Goal: Register for event/course

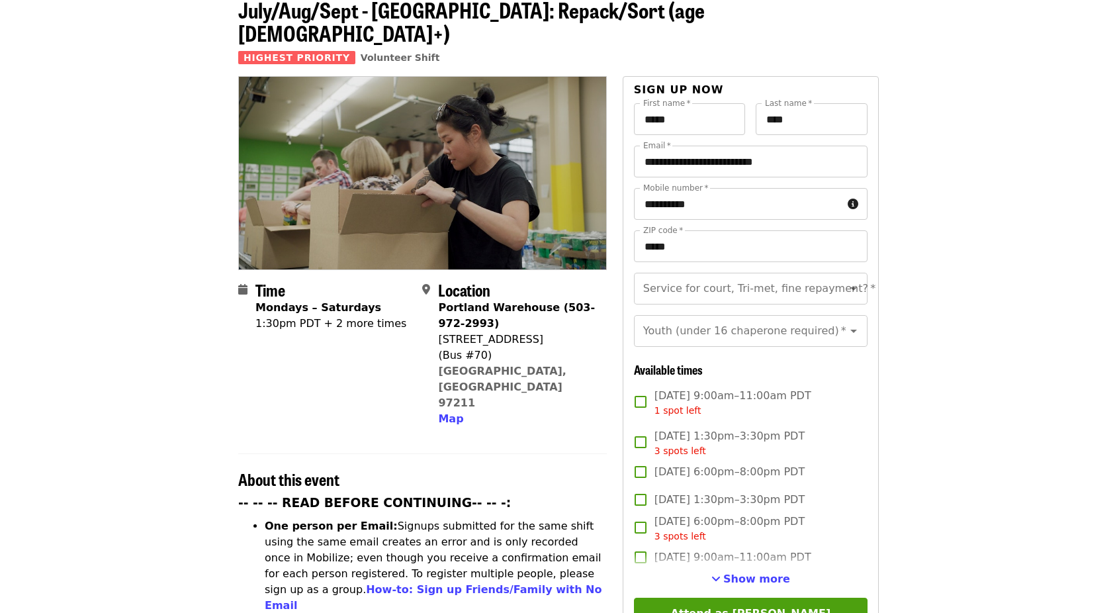
scroll to position [132, 0]
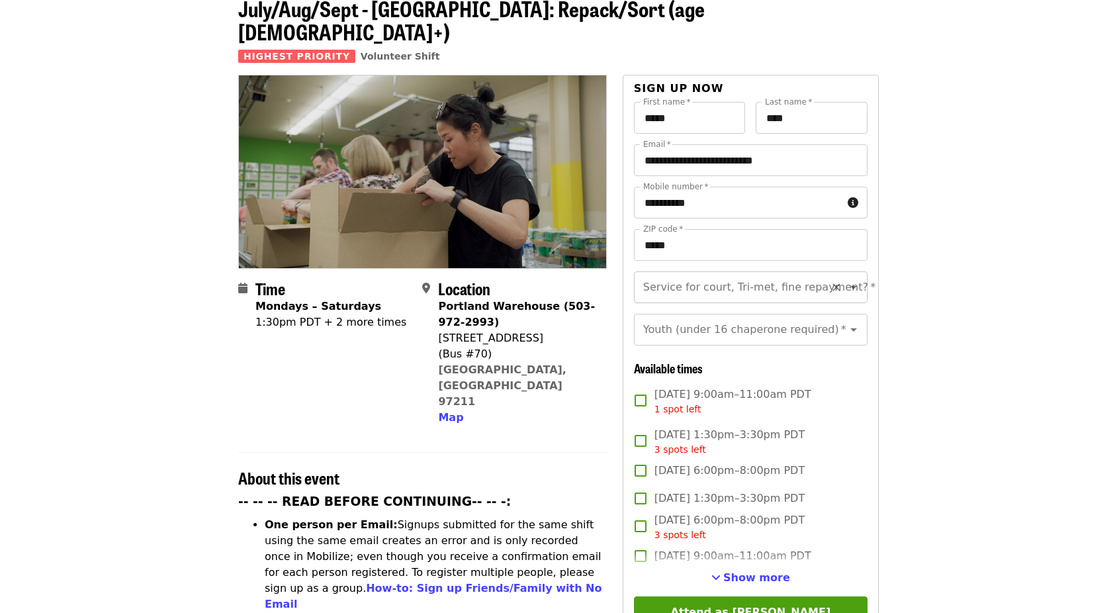
click at [847, 279] on icon "Open" at bounding box center [854, 287] width 16 height 16
click at [848, 322] on icon "Open" at bounding box center [854, 330] width 16 height 16
click at [853, 278] on button "Open" at bounding box center [854, 287] width 19 height 19
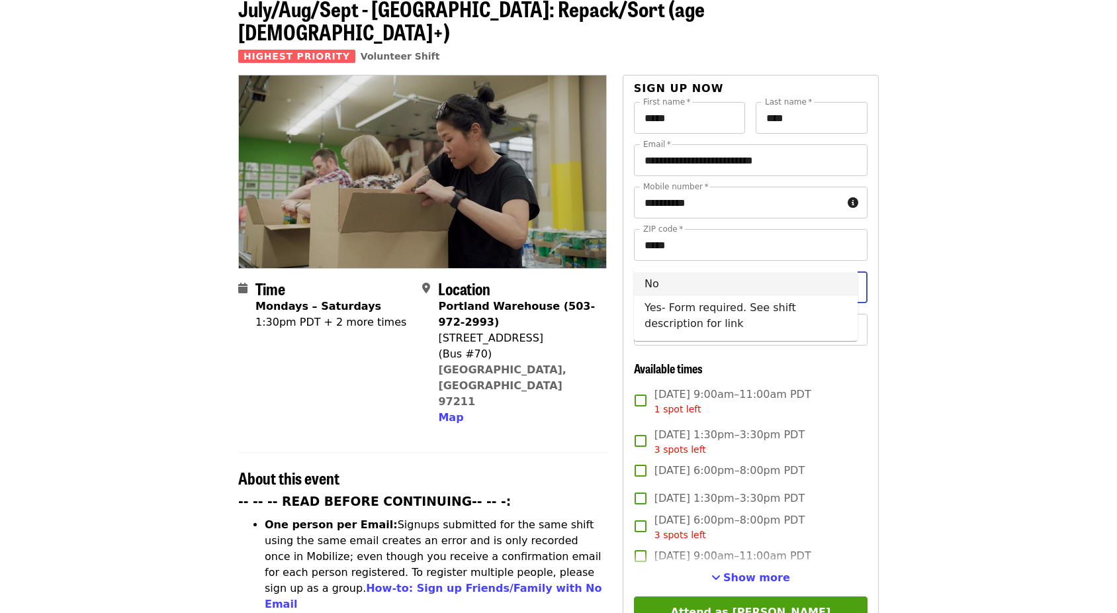
click at [755, 281] on li "No" at bounding box center [746, 284] width 224 height 24
type input "**"
drag, startPoint x: 945, startPoint y: 283, endPoint x: 925, endPoint y: 283, distance: 19.9
click at [850, 322] on icon "Open" at bounding box center [854, 330] width 16 height 16
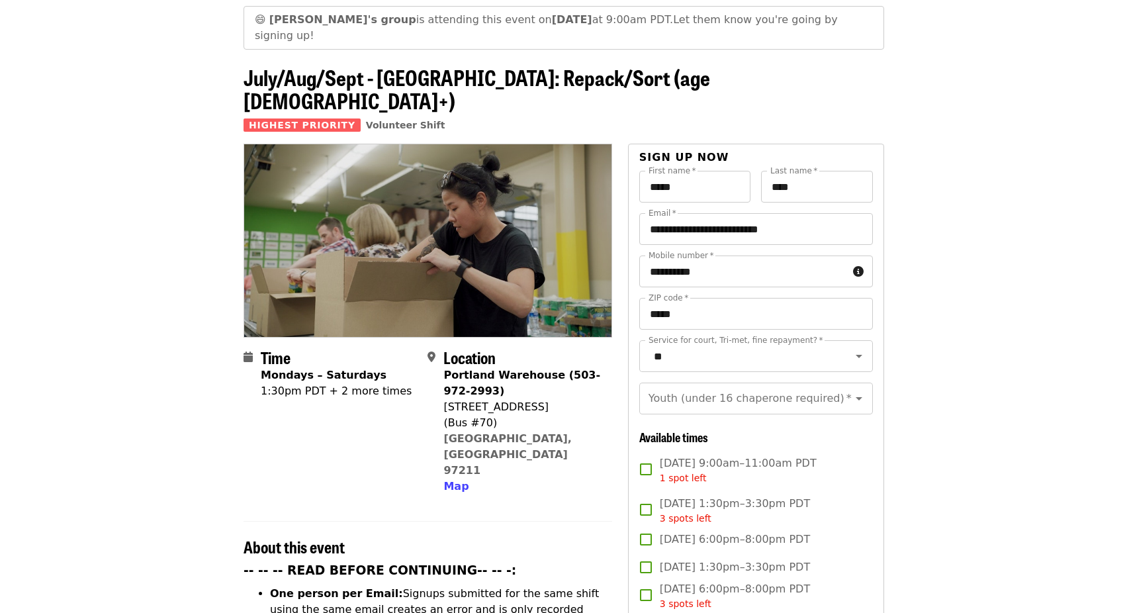
scroll to position [0, 0]
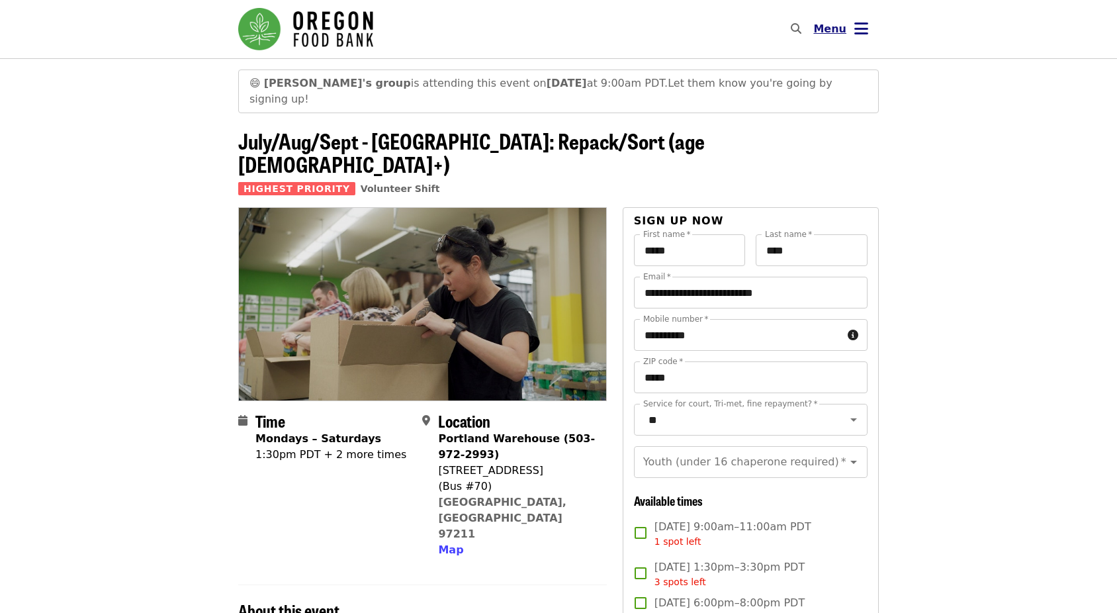
click at [851, 34] on button "Menu" at bounding box center [841, 29] width 76 height 32
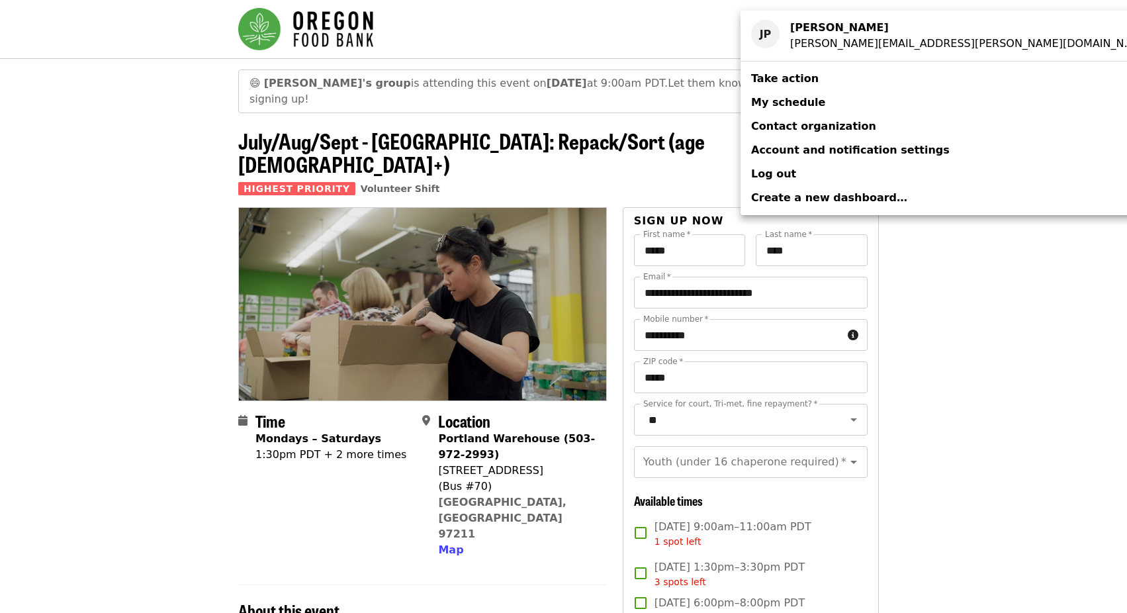
click at [776, 168] on span "Log out" at bounding box center [773, 173] width 45 height 13
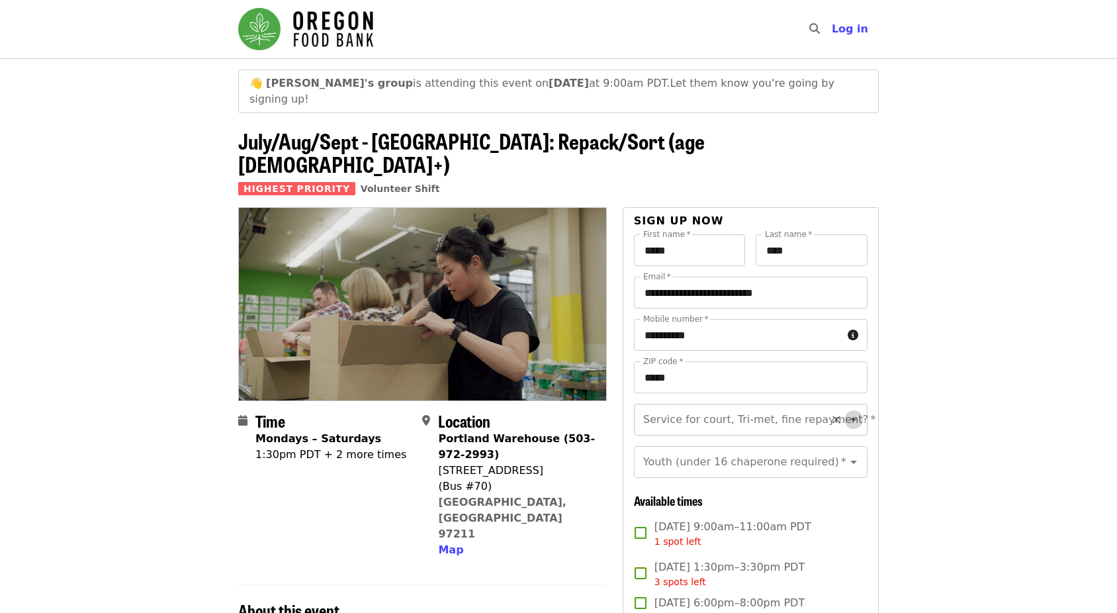
click at [846, 412] on icon "Open" at bounding box center [854, 420] width 16 height 16
click at [773, 410] on li "No" at bounding box center [746, 416] width 224 height 24
type input "**"
click at [833, 459] on icon "Clear" at bounding box center [837, 463] width 8 height 8
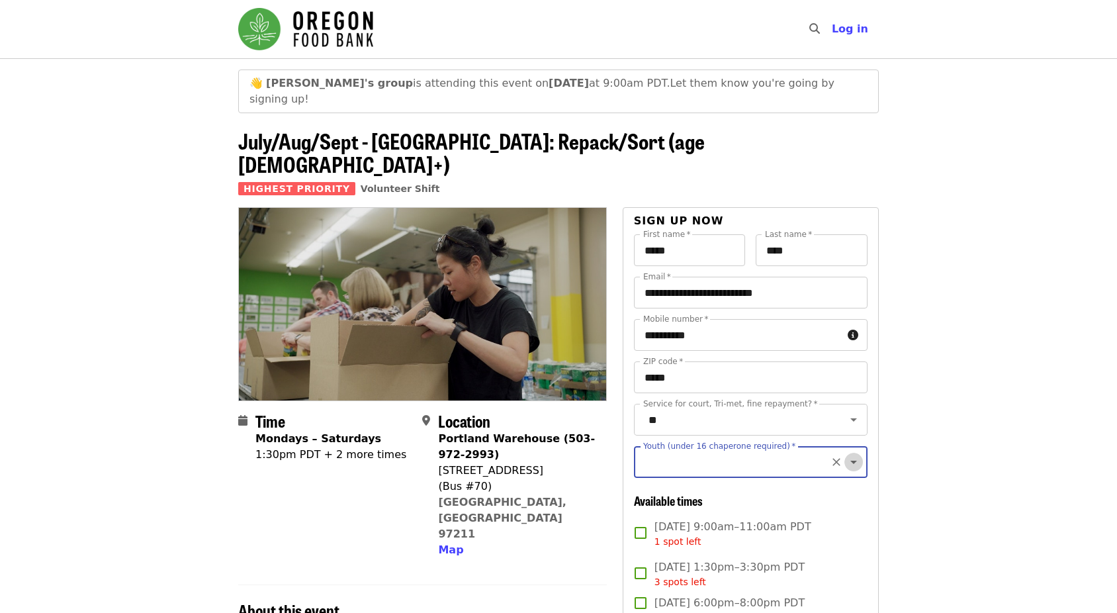
click at [851, 461] on icon "Open" at bounding box center [854, 462] width 7 height 3
click at [721, 467] on li "16 and older" at bounding box center [746, 469] width 224 height 24
type input "**********"
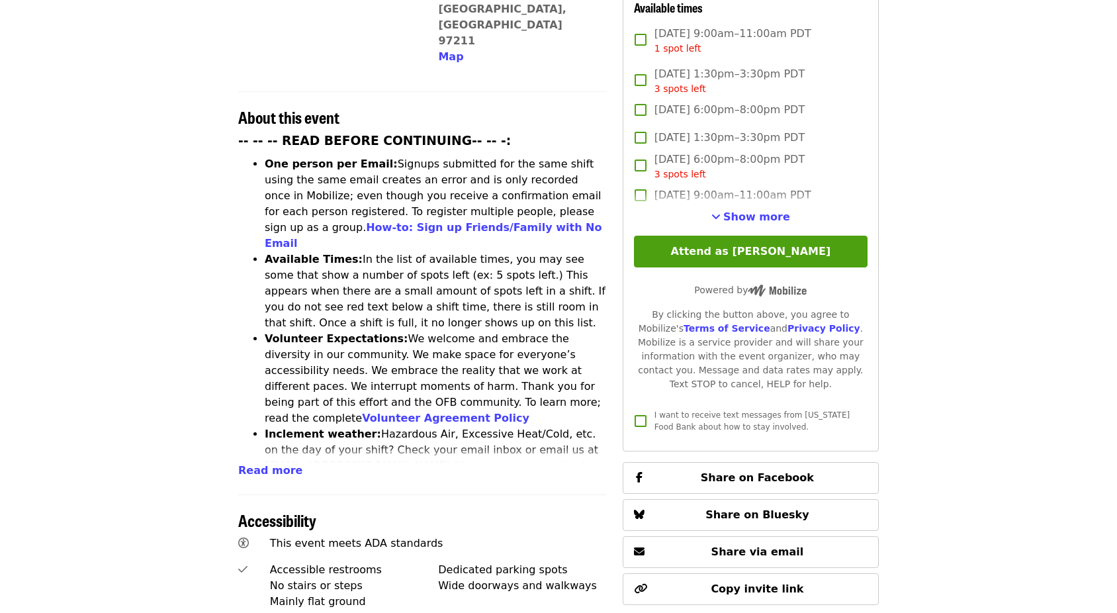
scroll to position [530, 0]
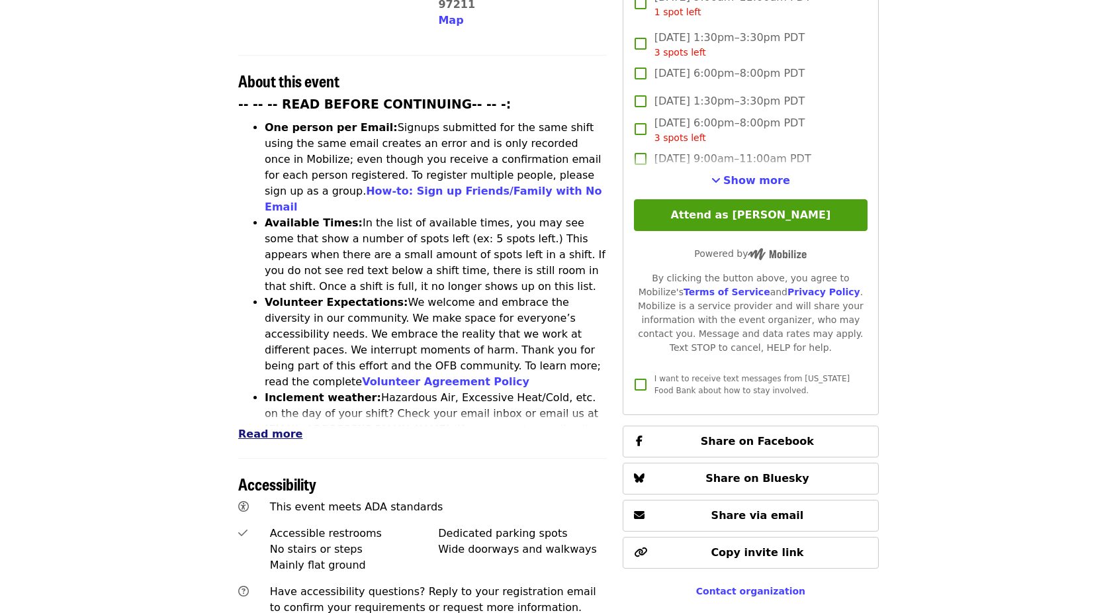
click at [271, 428] on span "Read more" at bounding box center [270, 434] width 64 height 13
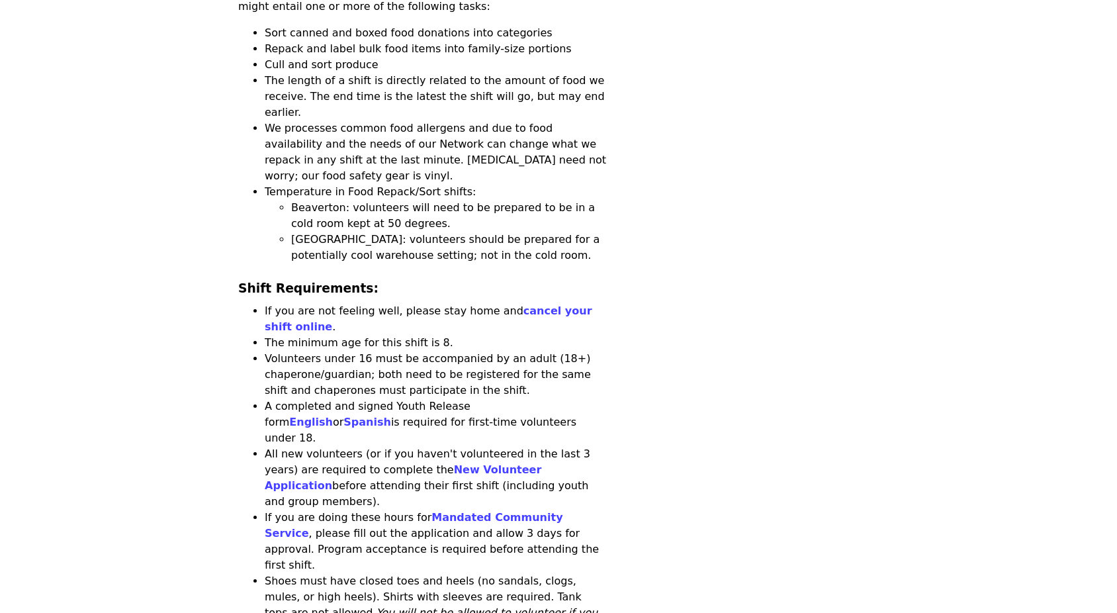
scroll to position [1324, 0]
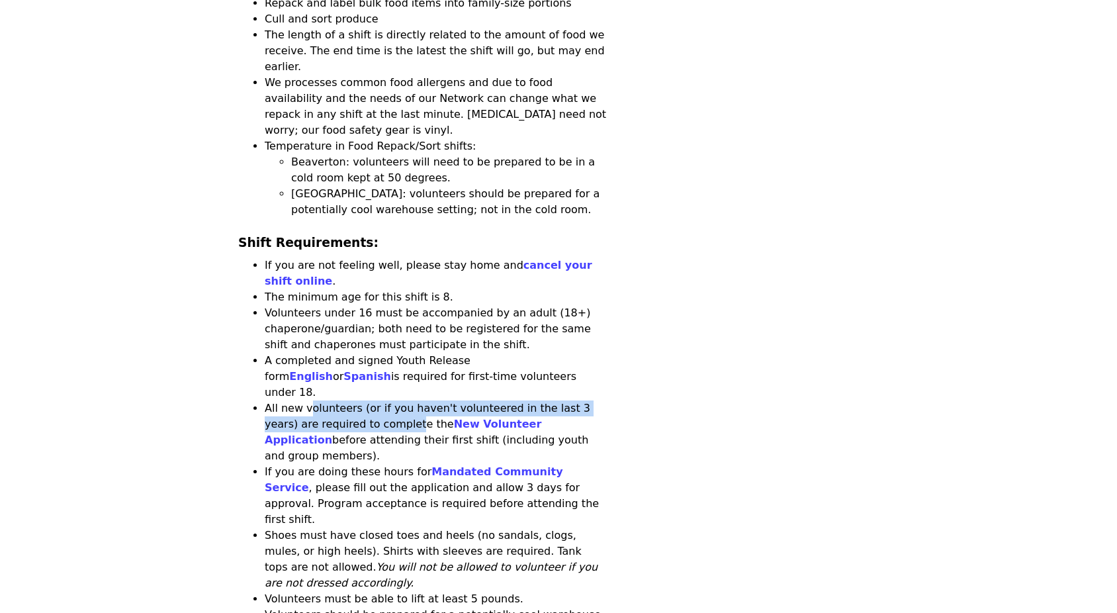
drag, startPoint x: 305, startPoint y: 223, endPoint x: 357, endPoint y: 241, distance: 55.3
click at [357, 400] on li "All new volunteers (or if you haven't volunteered in the last 3 years) are requ…" at bounding box center [436, 432] width 342 height 64
